Goal: Complete application form

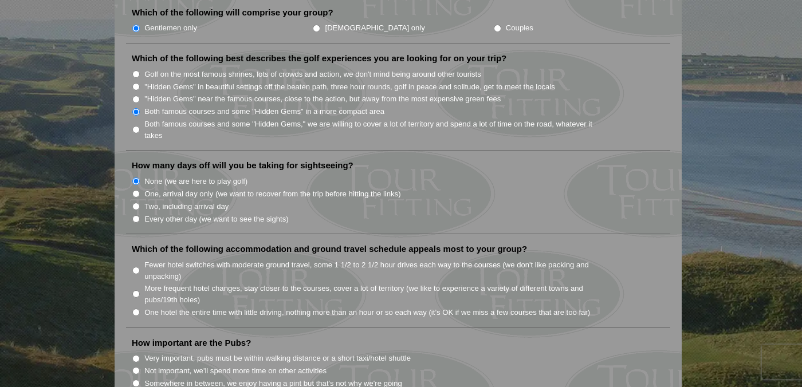
scroll to position [649, 0]
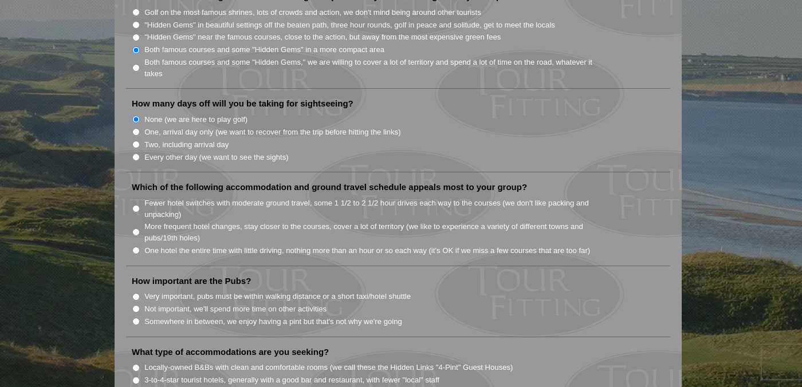
click at [135, 205] on input "Fewer hotel switches with moderate ground travel, some 1 1/2 to 2 1/2 hour driv…" at bounding box center [135, 208] width 7 height 7
radio input "true"
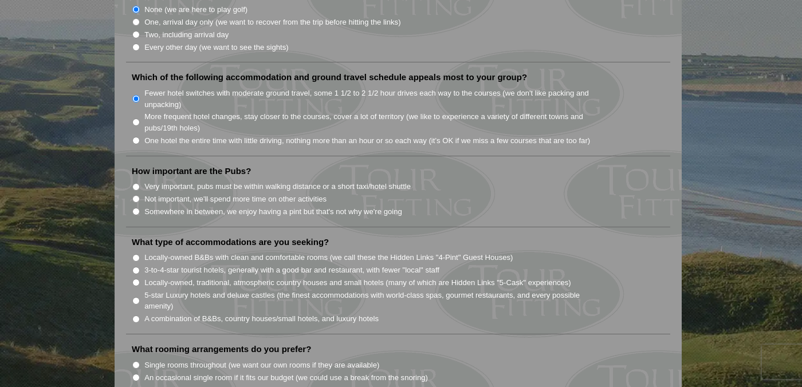
scroll to position [765, 0]
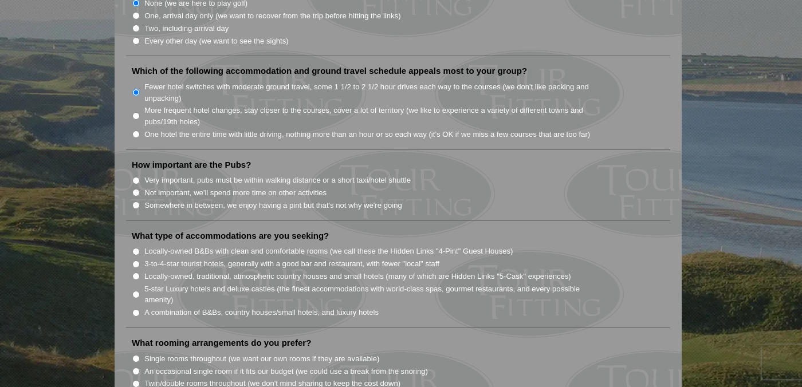
click at [132, 202] on input "Somewhere in between, we enjoy having a pint but that's not why we're going" at bounding box center [135, 205] width 7 height 7
radio input "true"
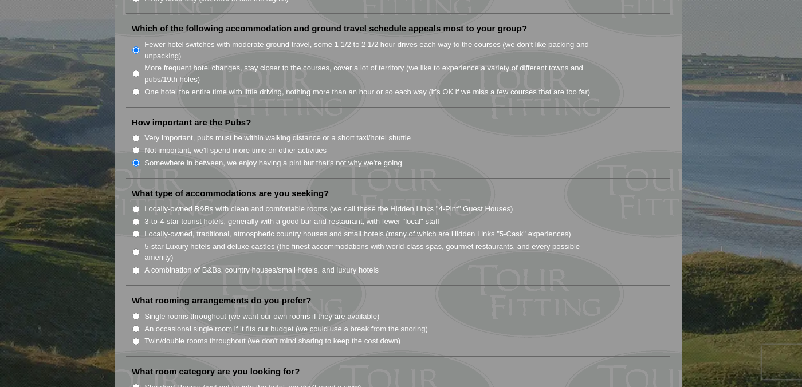
scroll to position [872, 0]
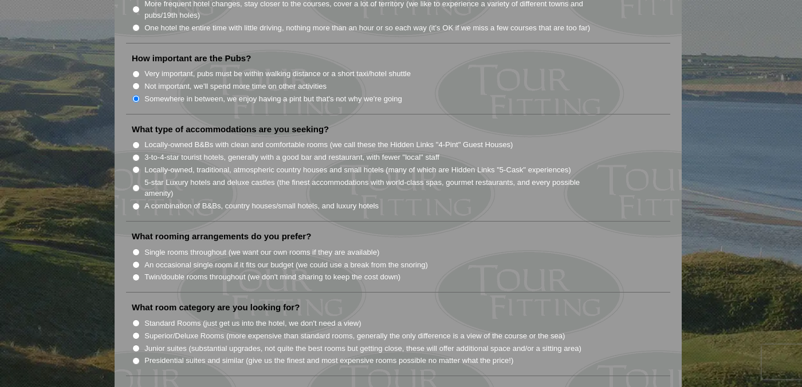
click at [136, 203] on input "A combination of B&Bs, country houses/small hotels, and luxury hotels" at bounding box center [135, 206] width 7 height 7
radio input "true"
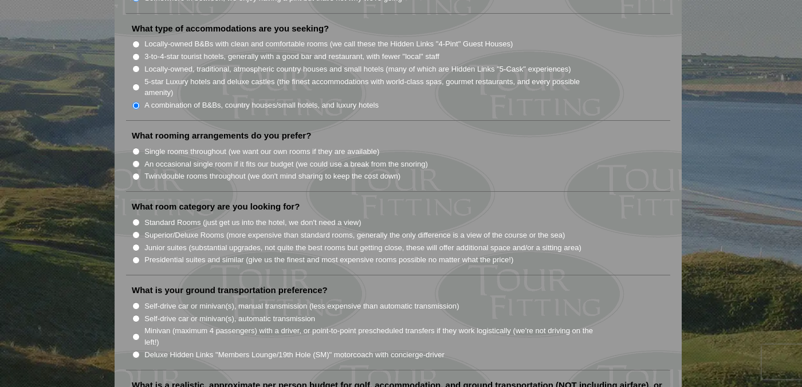
scroll to position [988, 0]
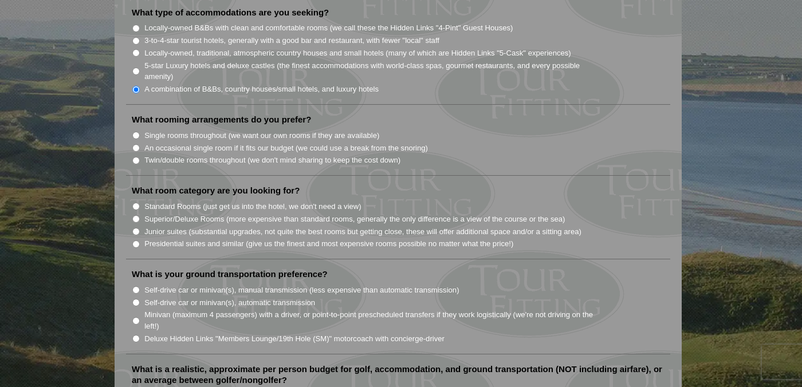
click at [138, 157] on input "Twin/double rooms throughout (we don't mind sharing to keep the cost down)" at bounding box center [135, 160] width 7 height 7
radio input "true"
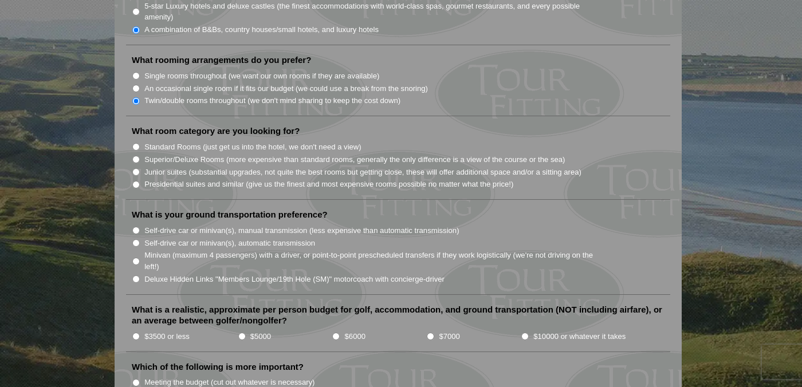
scroll to position [1051, 0]
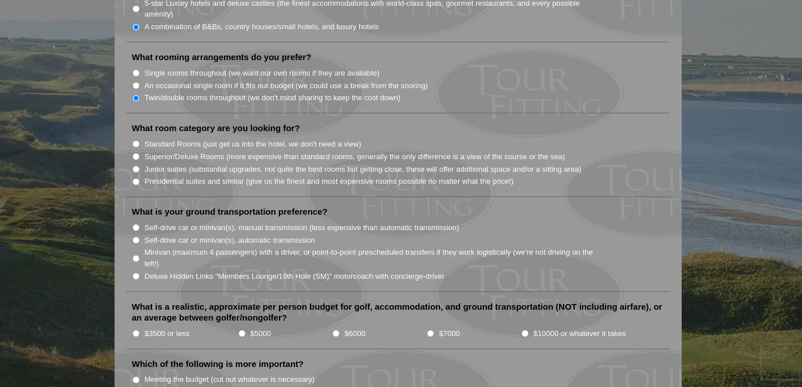
click at [133, 140] on input "Standard Rooms (just get us into the hotel, we don't need a view)" at bounding box center [135, 143] width 7 height 7
radio input "true"
click at [136, 153] on input "Superior/Deluxe Rooms (more expensive than standard rooms, generally the only d…" at bounding box center [135, 156] width 7 height 7
radio input "true"
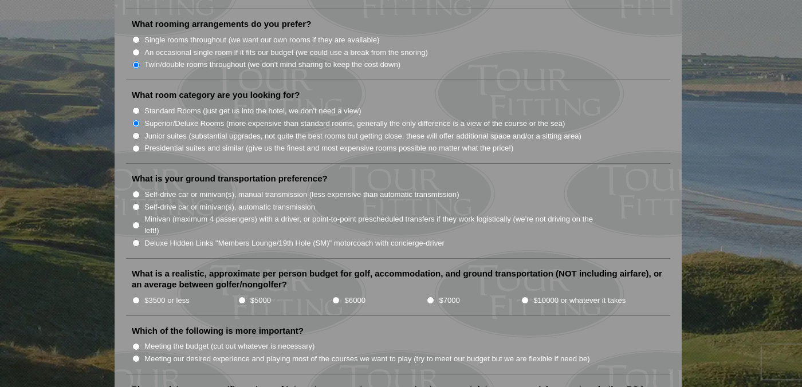
scroll to position [1140, 0]
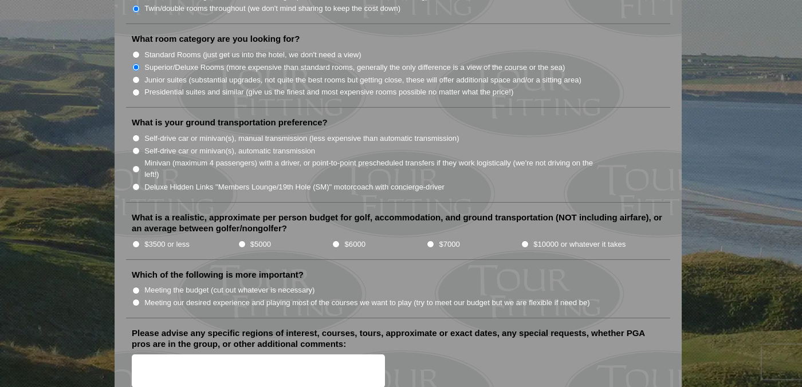
click at [139, 135] on input "Self-drive car or minivan(s), manual transmission (less expensive than automati…" at bounding box center [135, 138] width 7 height 7
radio input "true"
click at [139, 147] on input "Self-drive car or minivan(s), automatic transmission" at bounding box center [135, 150] width 7 height 7
radio input "true"
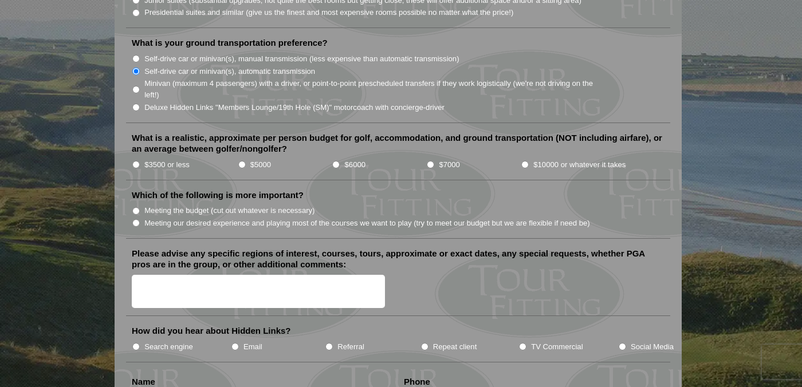
scroll to position [1221, 0]
click at [244, 160] on input "$5000" at bounding box center [241, 163] width 7 height 7
radio input "true"
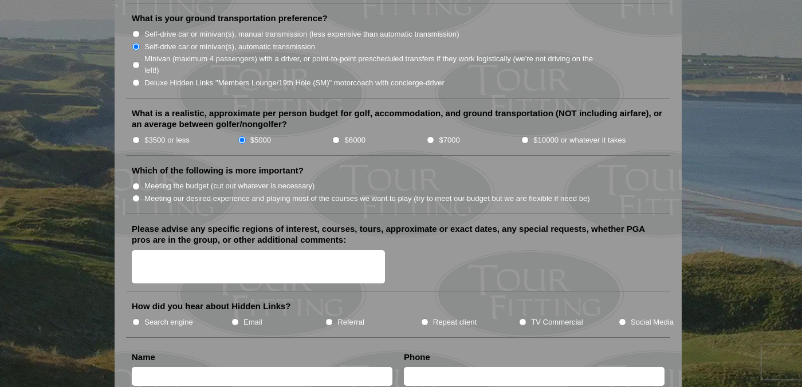
scroll to position [1245, 0]
click at [179, 180] on label "Meeting the budget (cut out whatever is necessary)" at bounding box center [229, 185] width 170 height 11
click at [140, 182] on input "Meeting the budget (cut out whatever is necessary)" at bounding box center [135, 185] width 7 height 7
radio input "true"
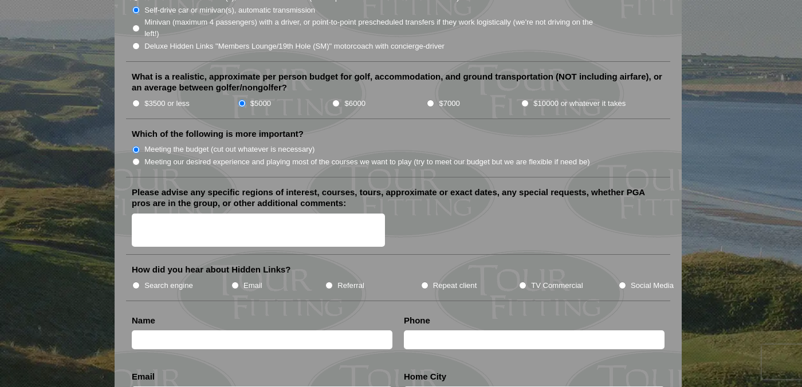
scroll to position [1327, 0]
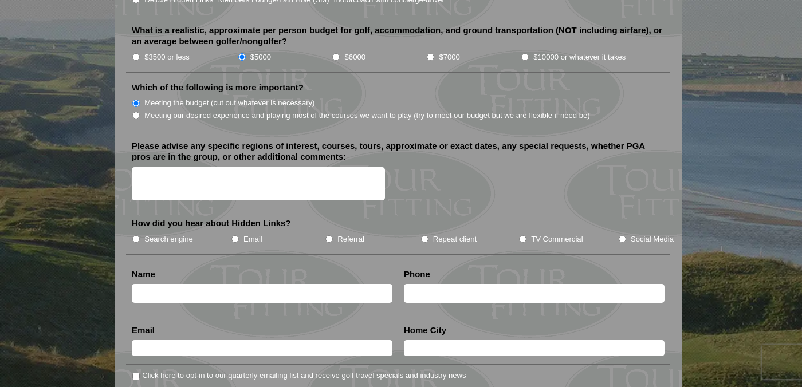
click at [136, 235] on input "Search engine" at bounding box center [135, 238] width 7 height 7
radio input "true"
click at [174, 284] on input "text" at bounding box center [262, 293] width 261 height 19
type input "Jake"
type input "M"
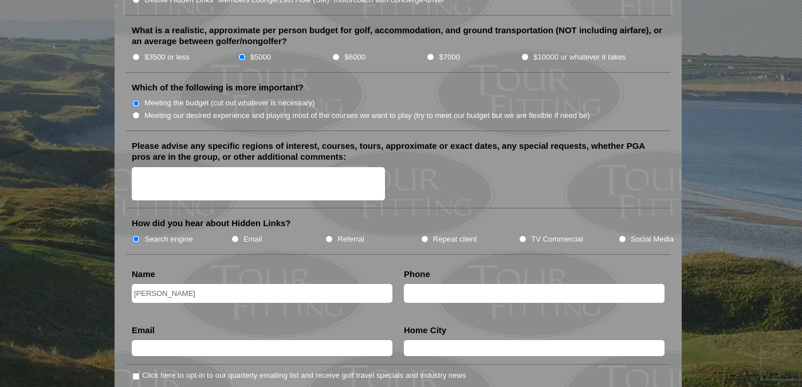
click at [212, 284] on input "Jake" at bounding box center [262, 293] width 261 height 19
type input "[PERSON_NAME]"
type input "2147699981"
type input "[EMAIL_ADDRESS][DOMAIN_NAME]"
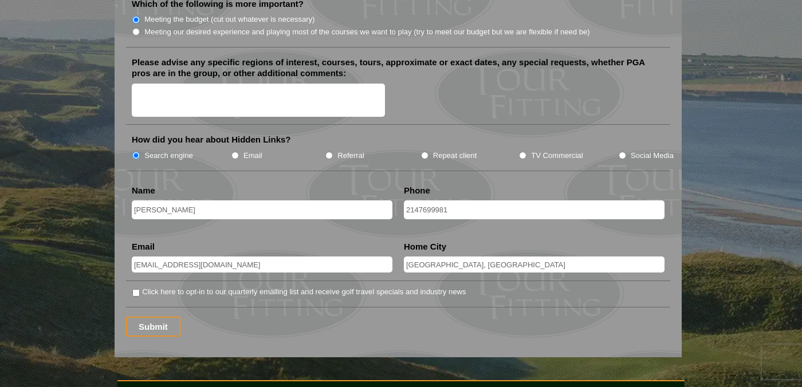
scroll to position [1448, 0]
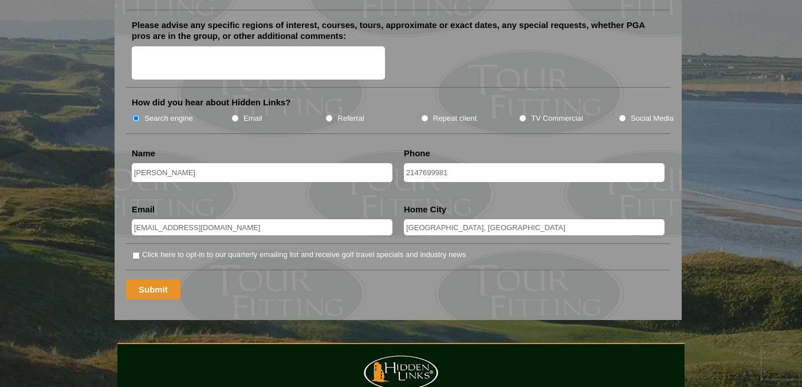
type input "[GEOGRAPHIC_DATA], [GEOGRAPHIC_DATA]"
click at [145, 279] on input "Submit" at bounding box center [153, 289] width 54 height 20
